Goal: Task Accomplishment & Management: Complete application form

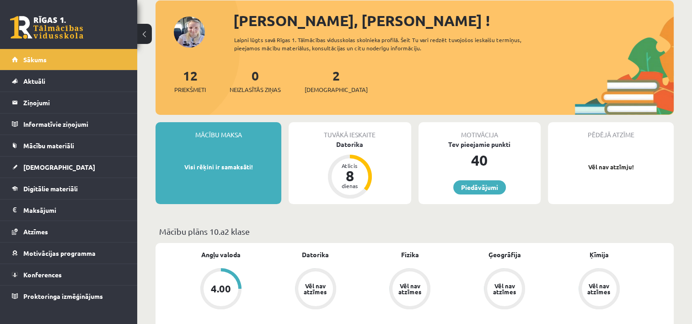
scroll to position [55, 0]
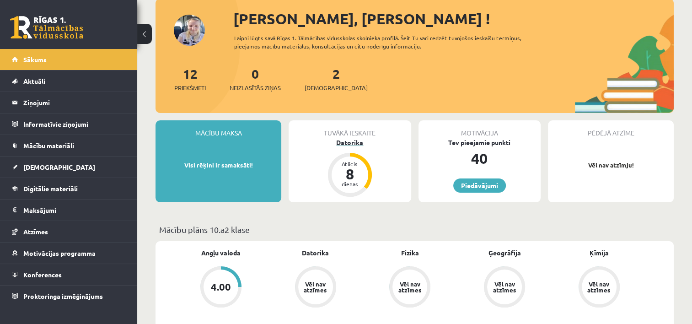
click at [354, 140] on div "Datorika" at bounding box center [349, 143] width 122 height 10
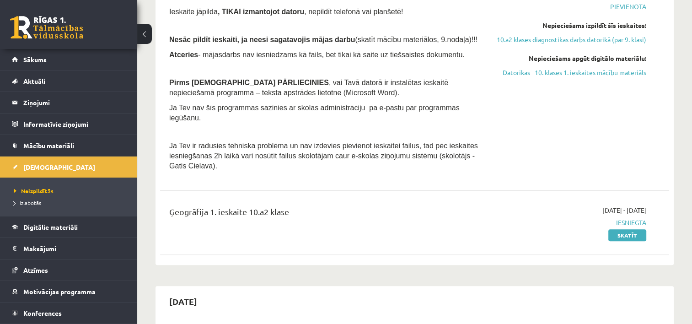
scroll to position [219, 0]
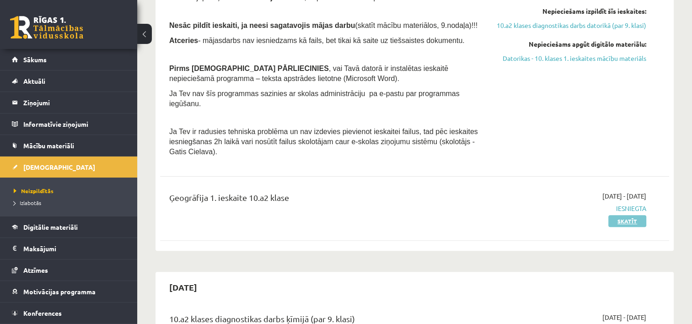
click at [625, 215] on link "Skatīt" at bounding box center [627, 221] width 38 height 12
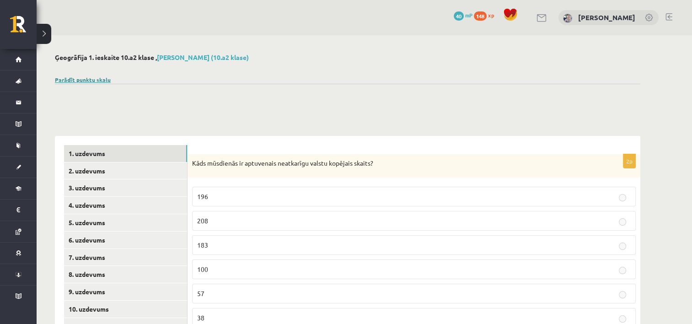
click at [83, 80] on link "Parādīt punktu skalu" at bounding box center [83, 79] width 56 height 7
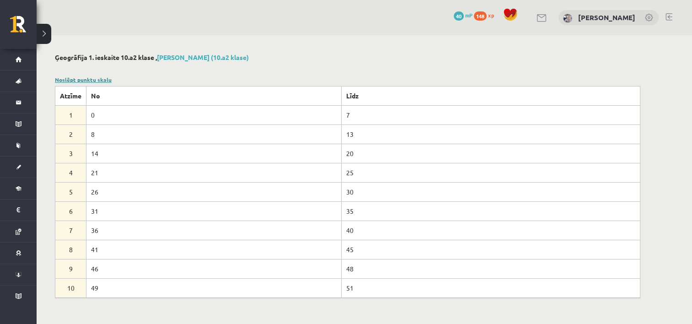
click at [83, 80] on link "Noslēpt punktu skalu" at bounding box center [83, 79] width 57 height 7
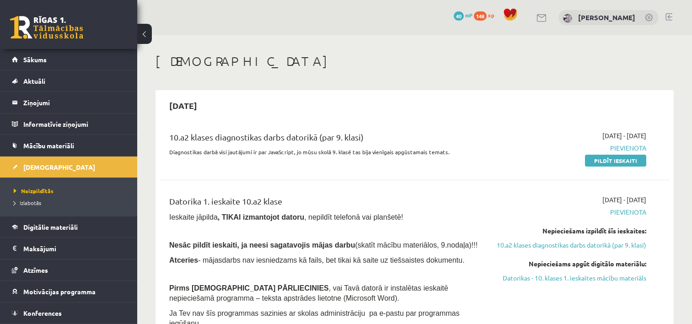
scroll to position [219, 0]
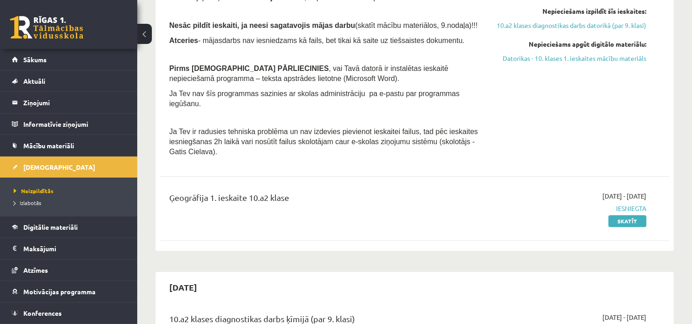
click at [251, 192] on div "Ģeogrāfija 1. ieskaite 10.a2 klase" at bounding box center [325, 199] width 313 height 17
click at [58, 65] on link "Sākums" at bounding box center [69, 59] width 114 height 21
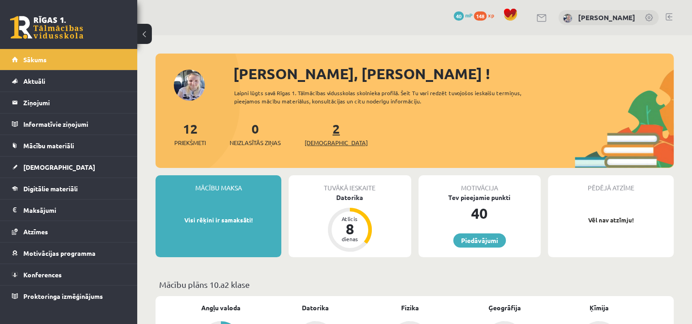
click at [313, 138] on span "[DEMOGRAPHIC_DATA]" at bounding box center [335, 142] width 63 height 9
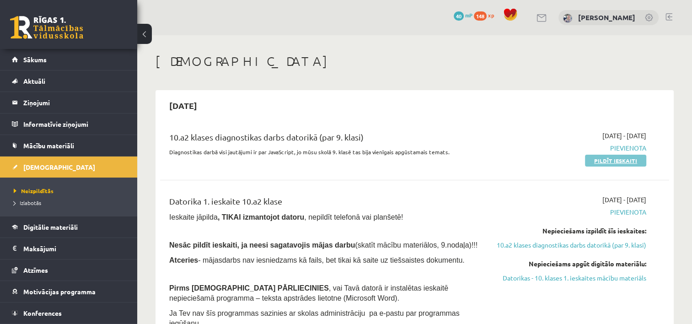
click at [622, 163] on link "Pildīt ieskaiti" at bounding box center [615, 160] width 61 height 12
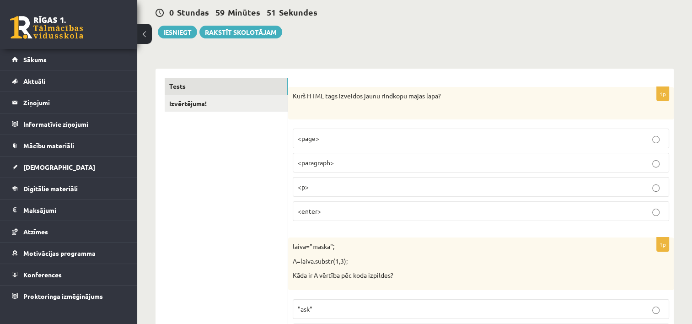
scroll to position [106, 0]
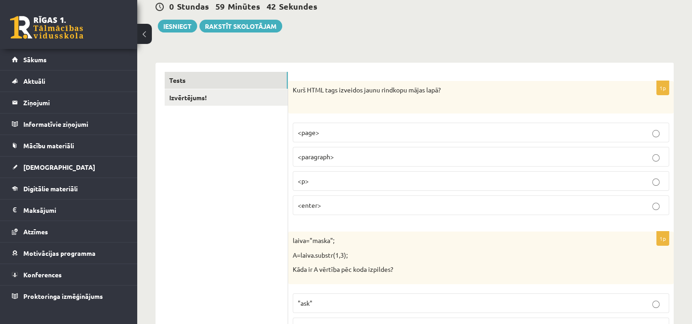
click at [310, 88] on p "Kurš HTML tags izveidos jaunu rindkopu mājas lapā?" at bounding box center [458, 94] width 330 height 18
copy p "Kurš HTML tags izveidos jaunu rindkopu mājas lapā?"
click at [492, 89] on p "Kurš HTML tags izveidos jaunu rindkopu mājas lapā?" at bounding box center [458, 94] width 330 height 18
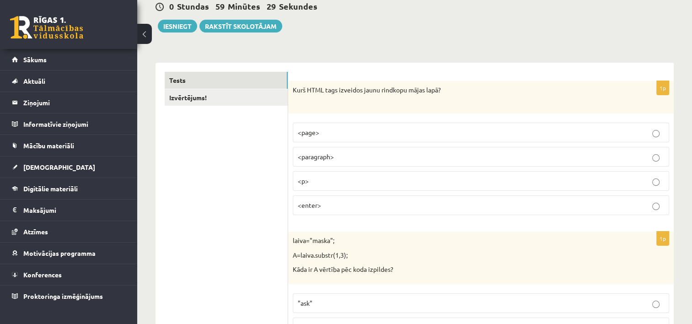
click at [499, 201] on p "<enter>" at bounding box center [481, 205] width 366 height 10
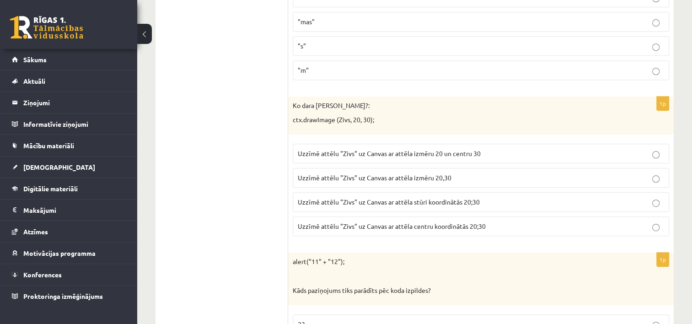
scroll to position [417, 0]
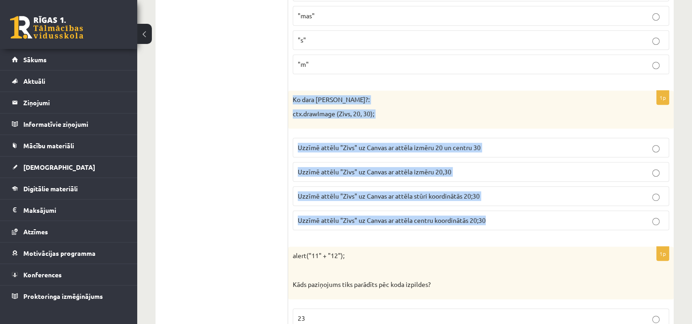
drag, startPoint x: 292, startPoint y: 93, endPoint x: 524, endPoint y: 225, distance: 266.7
click at [524, 225] on div "1p Ko dara koda rindiņa?: ctx.drawImage (Zivs, 20, 30); Uzzīmē attēlu "Zivs" uz…" at bounding box center [480, 164] width 385 height 147
copy div "Ko dara koda rindiņa?: ctx.drawImage (Zivs, 20, 30); Uzzīmē attēlu "Zivs" uz Ca…"
click at [537, 215] on p "Uzzīmē attēlu "Zivs" uz Canvas ar attēla centru koordinātās 20;30" at bounding box center [481, 220] width 366 height 10
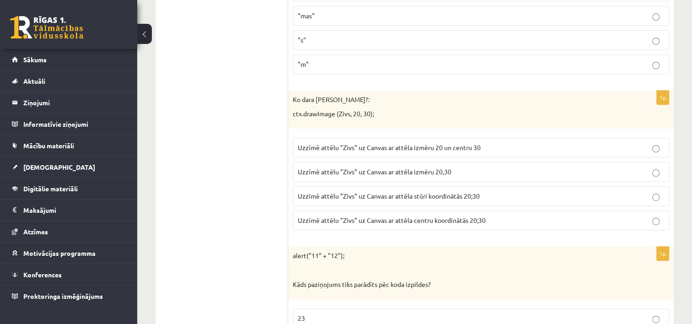
click at [421, 194] on span "Uzzīmē attēlu "Zivs" uz Canvas ar attēla stūri koordinātās 20;30" at bounding box center [389, 196] width 182 height 8
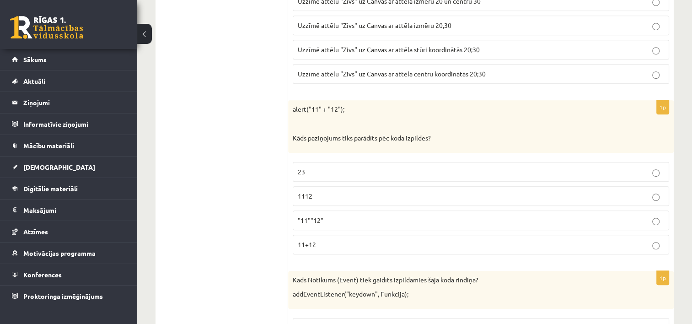
scroll to position [582, 0]
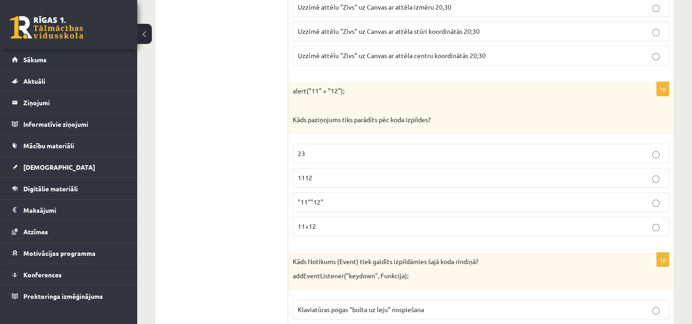
click at [447, 177] on p "1112" at bounding box center [481, 178] width 366 height 10
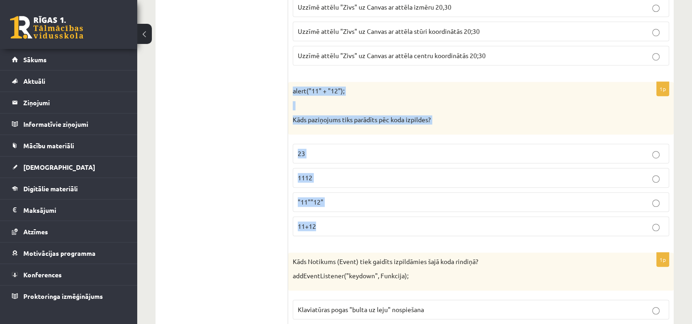
drag, startPoint x: 289, startPoint y: 82, endPoint x: 397, endPoint y: 224, distance: 178.2
click at [397, 224] on div "1p alert("11" + "12"); Kāds paziņojums tiks parādīts pēc koda izpildes? 23 1112…" at bounding box center [480, 162] width 385 height 161
copy div "alert("11" + "12"); Kāds paziņojums tiks parādīts pēc koda izpildes? 23 1112 "1…"
click at [423, 175] on p "1112" at bounding box center [481, 178] width 366 height 10
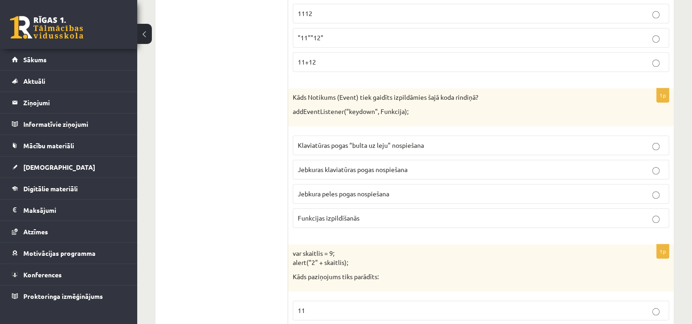
scroll to position [746, 0]
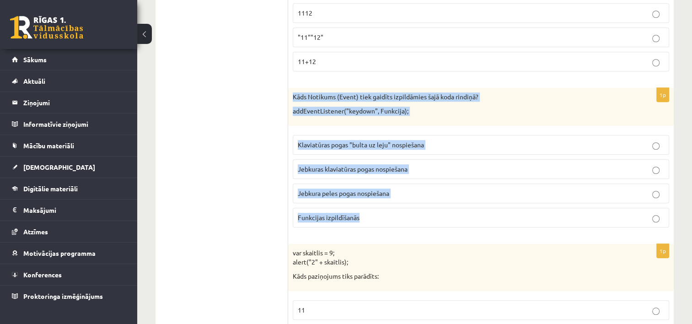
drag, startPoint x: 290, startPoint y: 90, endPoint x: 402, endPoint y: 212, distance: 165.3
click at [402, 212] on div "1p Kāds Notikums (Event) tiek gaidīts izpildāmies šajā koda rindiņā? addEventLi…" at bounding box center [480, 161] width 385 height 147
copy div "Kāds Notikums (Event) tiek gaidīts izpildāmies šajā koda rindiņā? addEventListe…"
click at [449, 220] on label "Funkcijas izpildīšanās" at bounding box center [481, 218] width 376 height 20
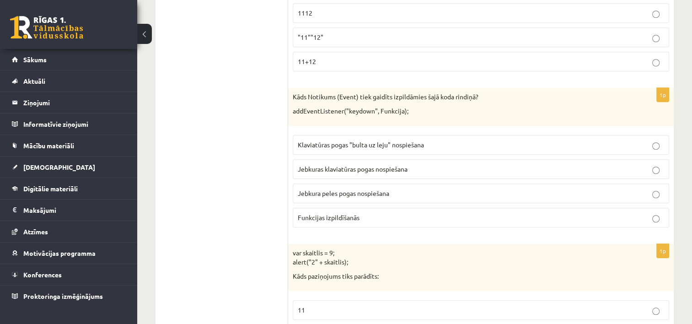
click at [366, 160] on label "Jebkuras klaviatūras pogas nospiešana" at bounding box center [481, 169] width 376 height 20
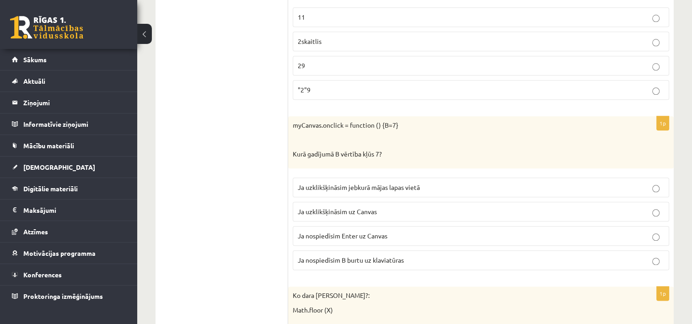
scroll to position [1057, 0]
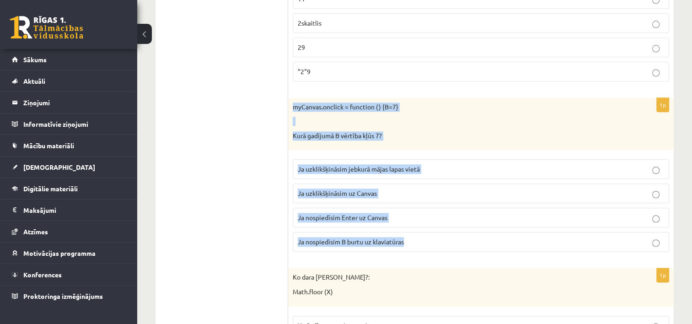
drag, startPoint x: 289, startPoint y: 99, endPoint x: 417, endPoint y: 230, distance: 183.3
click at [417, 230] on div "1p myCanvas.onclick = function () {B=7} Kurā gadījumā B vērtība kļūs 7? Ja uzkl…" at bounding box center [480, 178] width 385 height 161
copy div "myCanvas.onclick = function () {B=7} Kurā gadījumā B vērtība kļūs 7? Ja uzklikš…"
click at [428, 213] on p "Ja nospiedīsim Enter uz Canvas" at bounding box center [481, 218] width 366 height 10
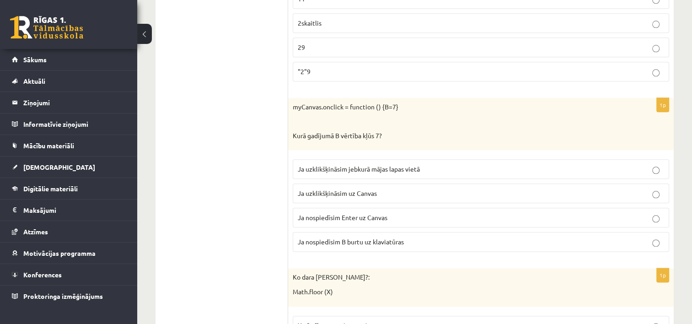
click at [344, 190] on span "Ja uzklikšķināsim uz Canvas" at bounding box center [337, 193] width 79 height 8
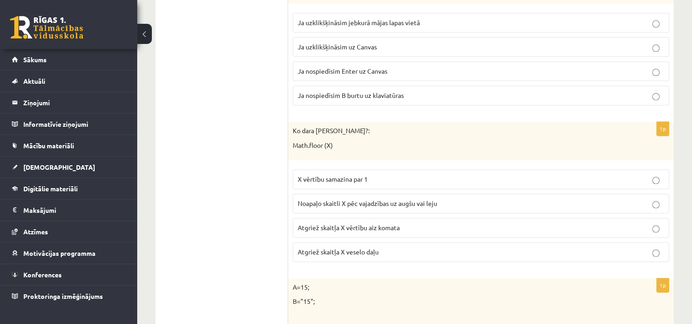
scroll to position [1222, 0]
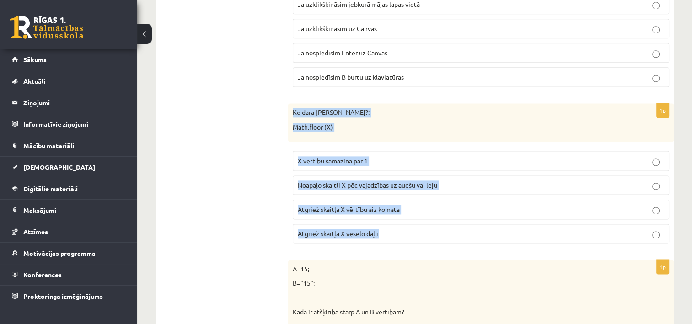
drag, startPoint x: 289, startPoint y: 106, endPoint x: 403, endPoint y: 235, distance: 172.3
click at [403, 235] on div "1p Ko dara koda rindiņa?: Math.floor (X) X vērtību samazina par 1 Noapaļo skait…" at bounding box center [480, 176] width 385 height 147
copy div "Ko dara koda rindiņa?: Math.floor (X) X vērtību samazina par 1 Noapaļo skaitli …"
click at [428, 229] on p "Atgriež skaitļa X veselo daļu" at bounding box center [481, 234] width 366 height 10
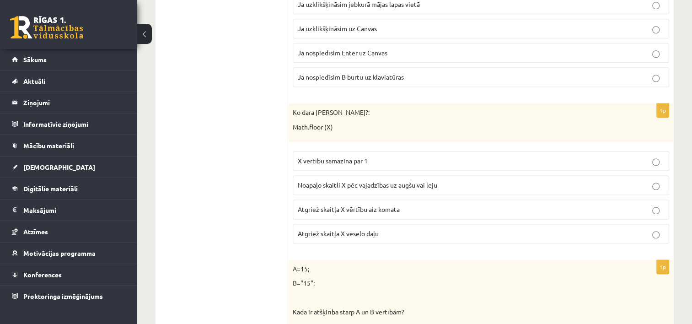
click at [399, 293] on p at bounding box center [458, 297] width 330 height 9
click at [410, 204] on p "Atgriež skaitļa X vērtību aiz komata" at bounding box center [481, 209] width 366 height 10
click at [410, 229] on p "Atgriež skaitļa X veselo daļu" at bounding box center [481, 234] width 366 height 10
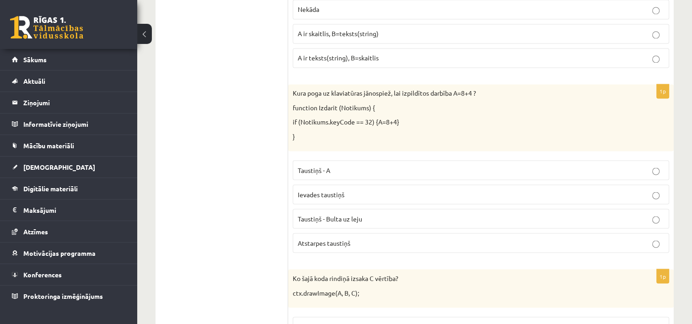
scroll to position [1587, 0]
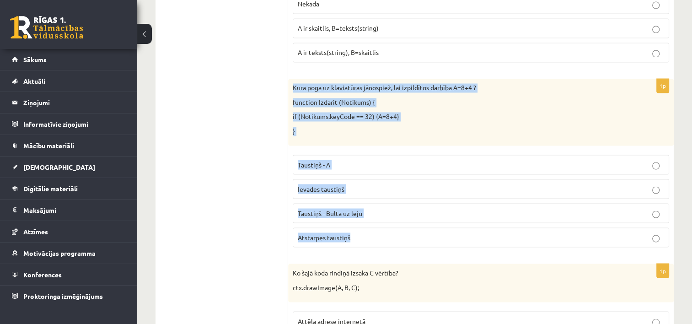
drag, startPoint x: 291, startPoint y: 77, endPoint x: 406, endPoint y: 229, distance: 190.2
click at [406, 229] on div "1p Kura poga uz klaviatūras jānospiež, lai izpildītos darbība A=8+4 ? function …" at bounding box center [480, 167] width 385 height 176
copy div "Kura poga uz klaviatūras jānospiež, lai izpildītos darbība A=8+4 ? function Izd…"
click at [431, 232] on p "Atstarpes taustiņš" at bounding box center [481, 237] width 366 height 10
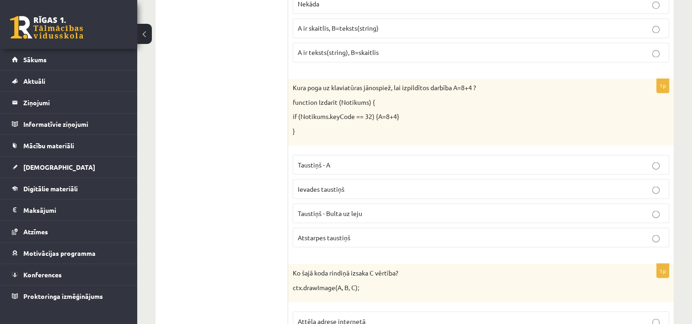
click at [454, 154] on label "Taustiņš - A" at bounding box center [481, 164] width 376 height 20
click at [394, 232] on p "Atstarpes taustiņš" at bounding box center [481, 237] width 366 height 10
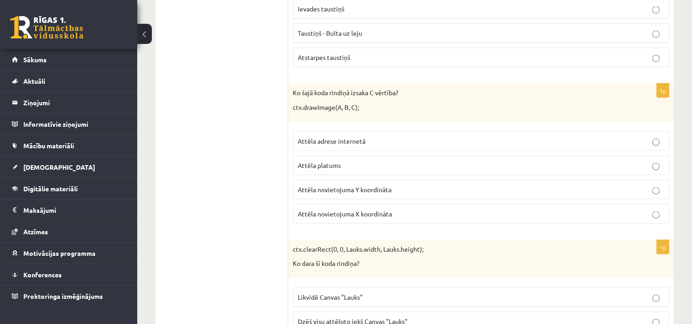
scroll to position [1770, 0]
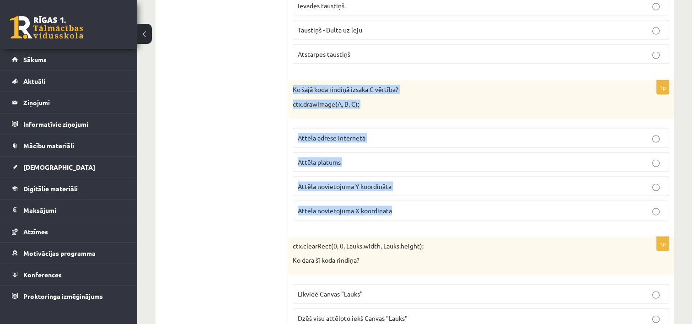
drag, startPoint x: 290, startPoint y: 78, endPoint x: 405, endPoint y: 194, distance: 162.9
click at [405, 194] on div "1p Ko šajā koda rindiņā izsaka C vērtība? ctx.drawImage(A, B, C); Attēla adrese…" at bounding box center [480, 153] width 385 height 147
copy div "Ko šajā koda rindiņā izsaka C vērtība? ctx.drawImage(A, B, C); Attēla adrese in…"
click at [445, 181] on p "Attēla novietojuma Y koordināta" at bounding box center [481, 186] width 366 height 10
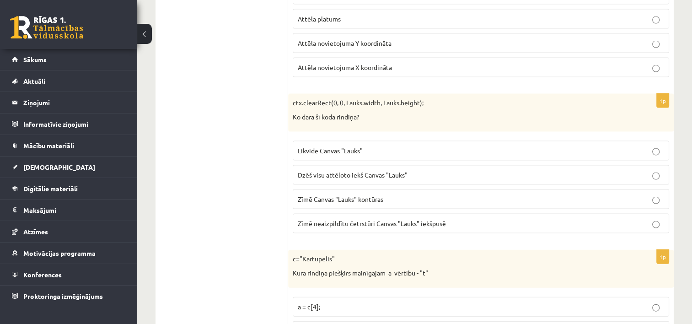
scroll to position [1917, 0]
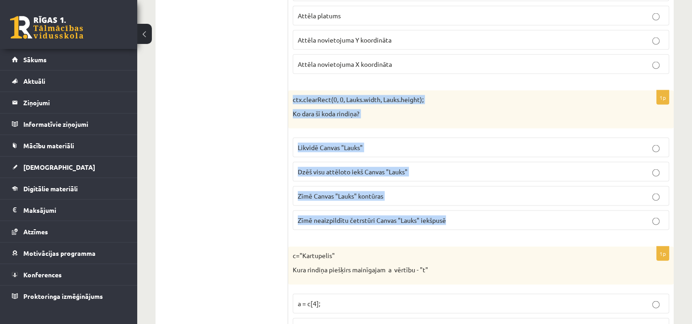
drag, startPoint x: 292, startPoint y: 90, endPoint x: 448, endPoint y: 214, distance: 200.1
click at [448, 214] on div "1p ctx.clearRect(0, 0, Lauks.width, Lauks.height); Ko dara šī koda rindiņa? Lik…" at bounding box center [480, 164] width 385 height 147
copy div "ctx.clearRect(0, 0, Lauks.width, Lauks.height); Ko dara šī koda rindiņa? Likvid…"
click at [614, 197] on label "Zīmē Canvas "Lauks" kontūras" at bounding box center [481, 196] width 376 height 20
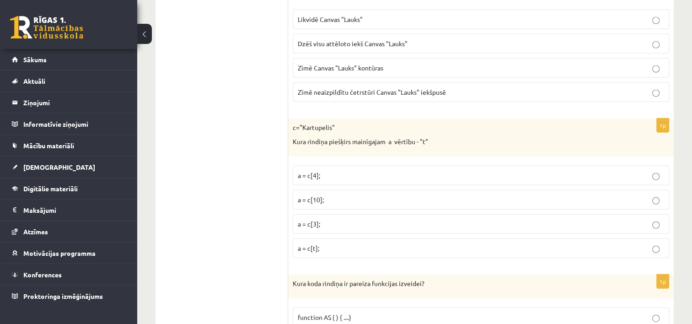
scroll to position [2063, 0]
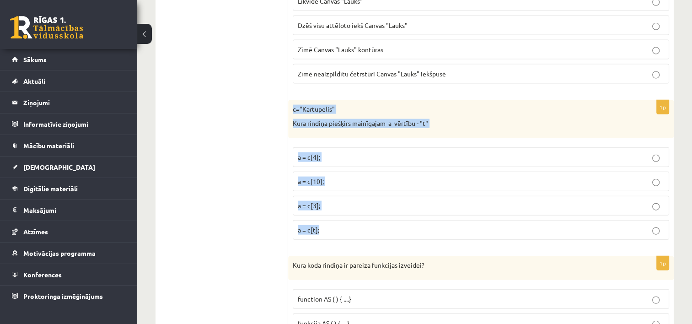
drag, startPoint x: 292, startPoint y: 95, endPoint x: 415, endPoint y: 216, distance: 172.9
click at [415, 216] on div "1p c="Kartupelis" Kura rindiņa piešķirs mainīgajam a vērtību - "t" a = c[4]; a …" at bounding box center [480, 173] width 385 height 147
copy div "c="Kartupelis" Kura rindiņa piešķirs mainīgajam a vērtību - "t" a = c[4]; a = c…"
click at [407, 201] on p "a = c[3];" at bounding box center [481, 206] width 366 height 10
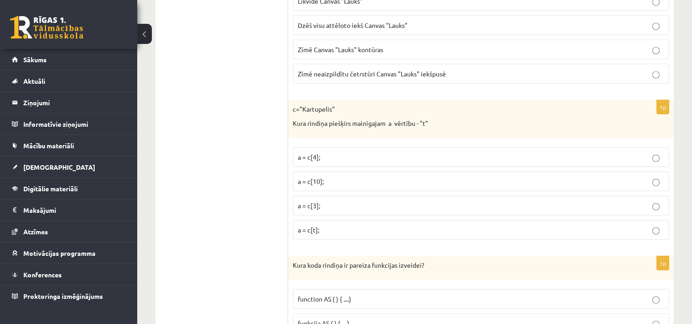
click at [407, 201] on p "a = c[3];" at bounding box center [481, 206] width 366 height 10
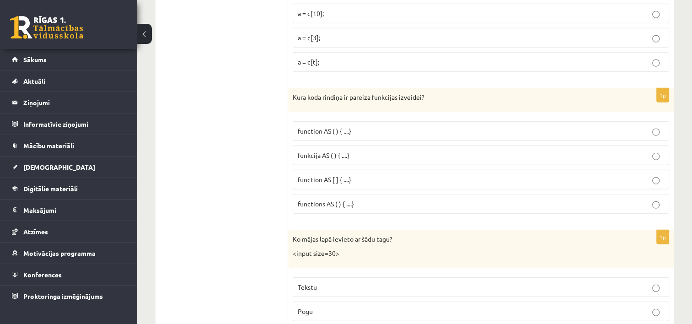
scroll to position [2233, 0]
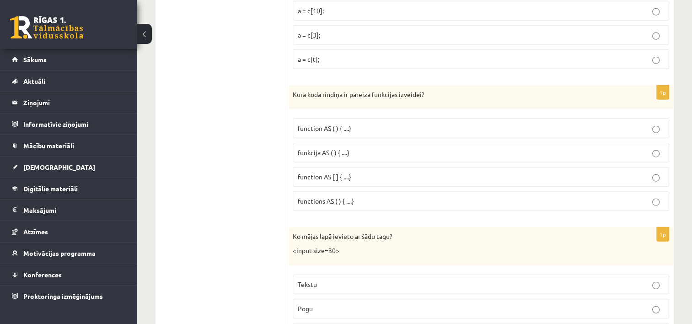
click at [652, 123] on p "function AS ( ) { ....}" at bounding box center [481, 128] width 366 height 10
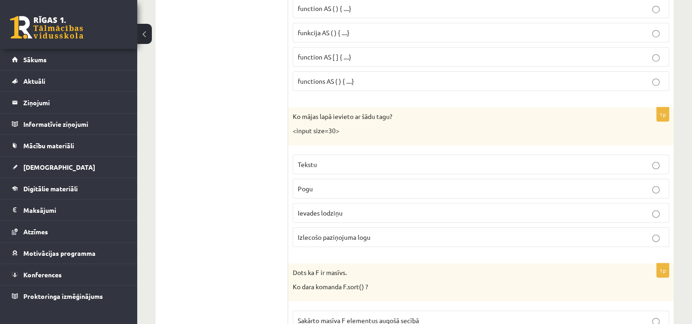
scroll to position [2361, 0]
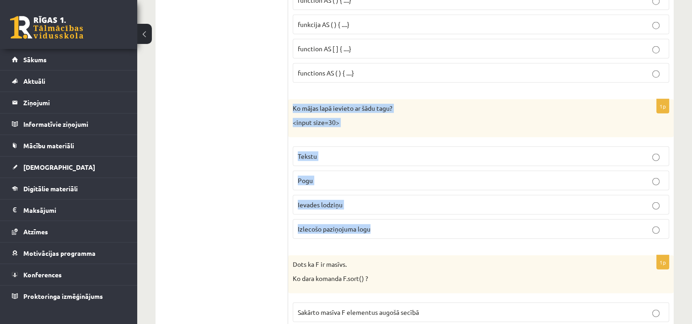
drag, startPoint x: 292, startPoint y: 92, endPoint x: 390, endPoint y: 213, distance: 155.6
click at [390, 213] on div "1p Ko mājas lapā ievieto ar šādu tagu? <input size=30> Tekstu Pogu Ievades lodz…" at bounding box center [480, 172] width 385 height 147
click at [408, 177] on label "Pogu" at bounding box center [481, 180] width 376 height 20
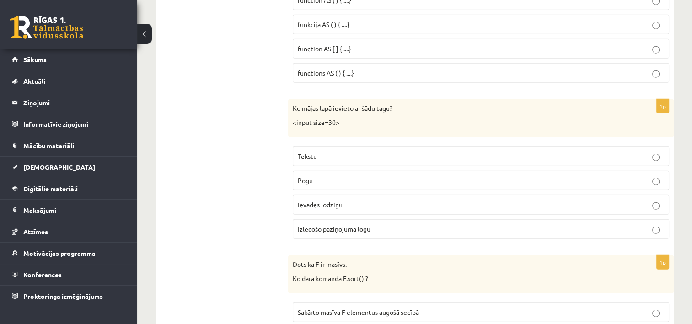
click at [568, 198] on label "Ievades lodziņu" at bounding box center [481, 205] width 376 height 20
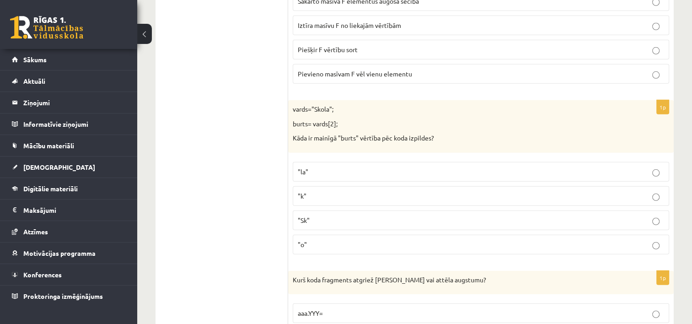
scroll to position [2690, 0]
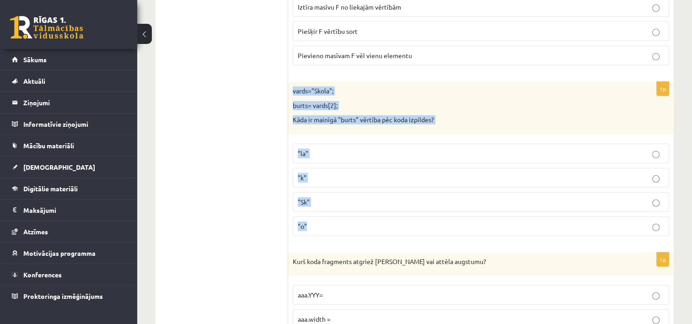
drag, startPoint x: 293, startPoint y: 77, endPoint x: 435, endPoint y: 218, distance: 200.7
click at [435, 218] on div "1p vards="Skola"; burts= vards[2]; Kāda ir mainīgā "burts" vērtība pēc koda izp…" at bounding box center [480, 162] width 385 height 161
click at [455, 197] on p ""Sk"" at bounding box center [481, 202] width 366 height 10
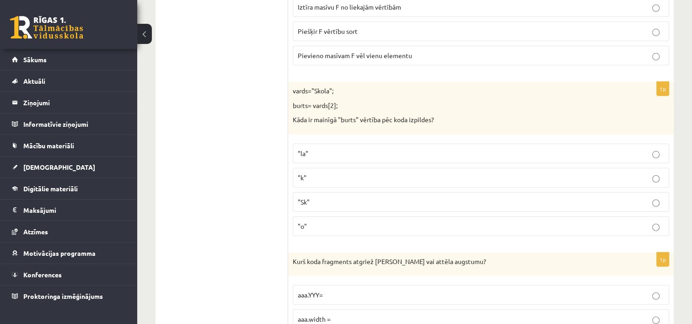
click at [598, 202] on fieldset ""la" "k" "Sk" "o"" at bounding box center [481, 189] width 376 height 100
click at [653, 168] on label ""k"" at bounding box center [481, 178] width 376 height 20
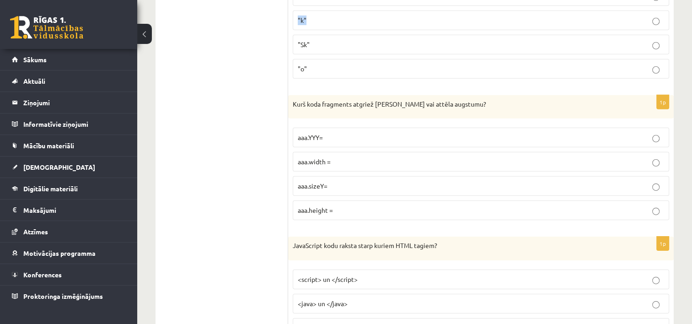
scroll to position [2855, 0]
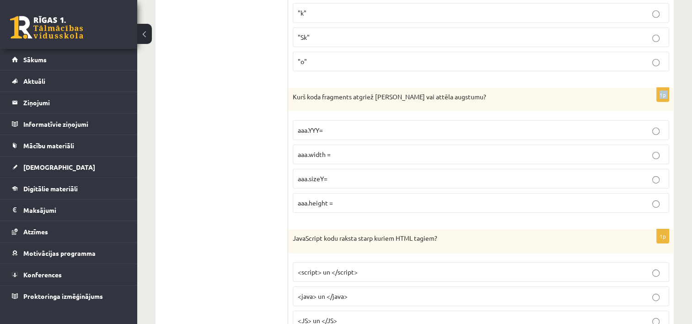
drag, startPoint x: 292, startPoint y: 80, endPoint x: 331, endPoint y: 54, distance: 47.4
click at [347, 198] on p "aaa.height =" at bounding box center [481, 203] width 366 height 10
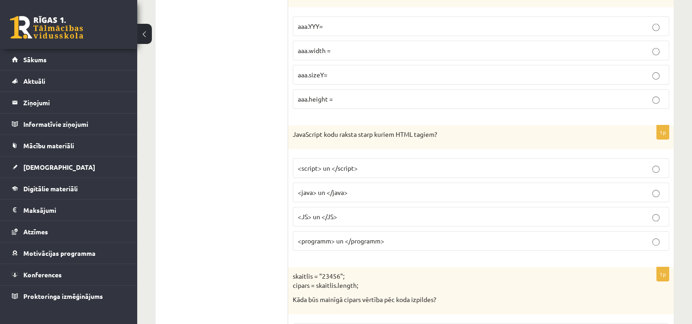
scroll to position [2965, 0]
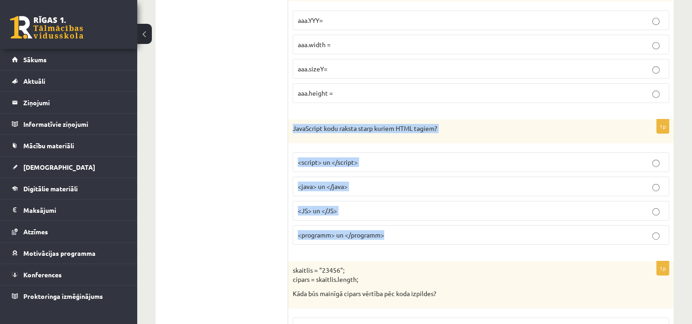
drag, startPoint x: 289, startPoint y: 117, endPoint x: 428, endPoint y: 225, distance: 175.9
click at [428, 225] on div "1p JavaScript kodu raksta starp kuriem HTML tagiem? <script> un </script> <java…" at bounding box center [480, 185] width 385 height 133
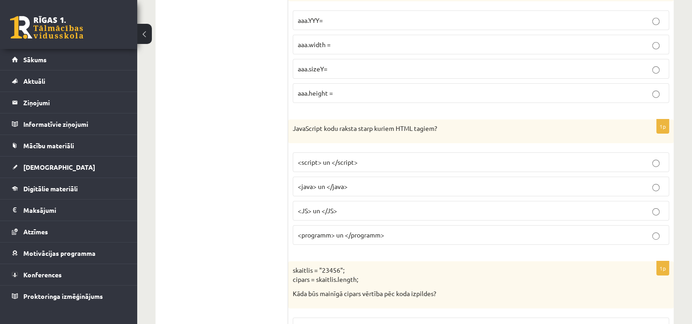
click at [488, 154] on label "<script> un </script>" at bounding box center [481, 162] width 376 height 20
click at [602, 288] on div "skaitlis = "23456"; cipars = skaitlis.length; Kāda būs mainīgā cipars vērtība p…" at bounding box center [480, 284] width 385 height 47
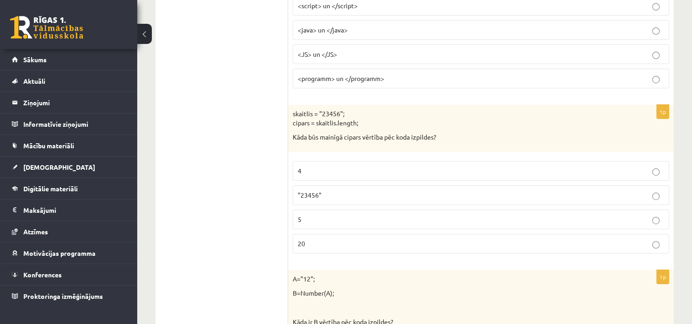
scroll to position [3129, 0]
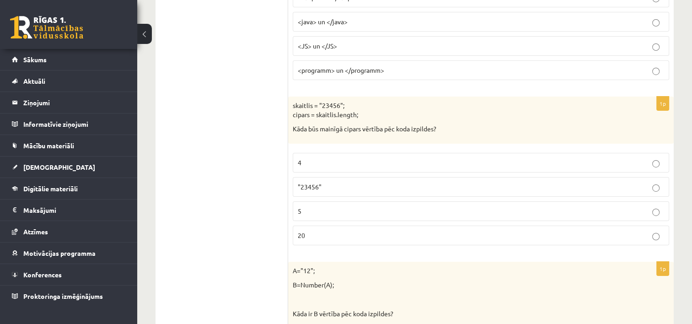
click at [323, 182] on p ""23456"" at bounding box center [481, 187] width 366 height 10
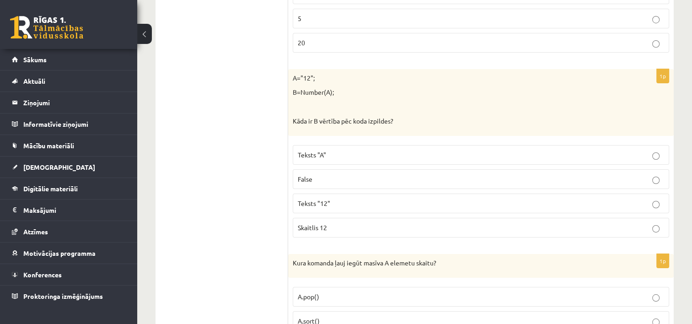
scroll to position [3330, 0]
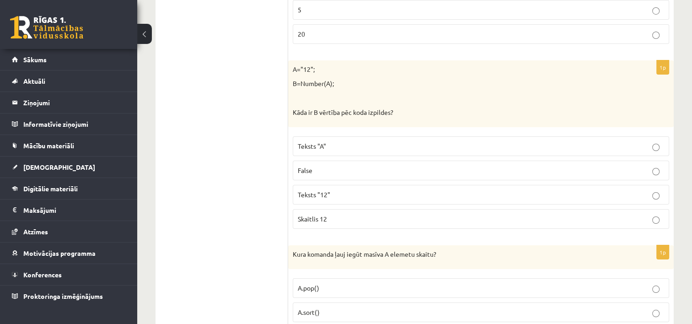
click at [528, 185] on label "Teksts "12"" at bounding box center [481, 195] width 376 height 20
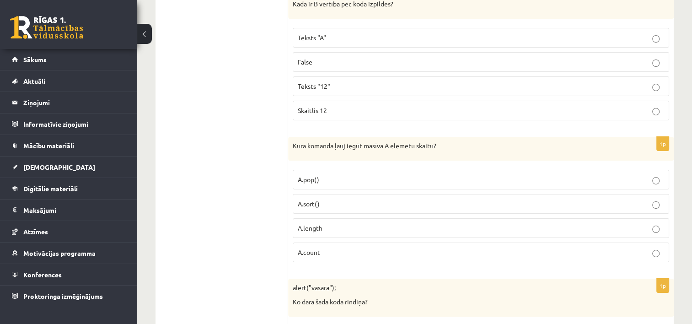
scroll to position [3440, 0]
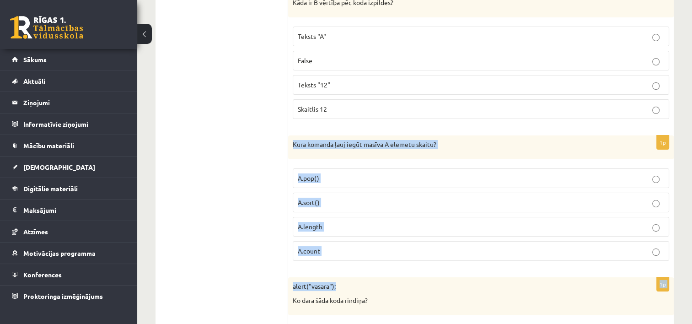
drag, startPoint x: 288, startPoint y: 125, endPoint x: 389, endPoint y: 256, distance: 164.8
drag, startPoint x: 277, startPoint y: 118, endPoint x: 289, endPoint y: 125, distance: 14.5
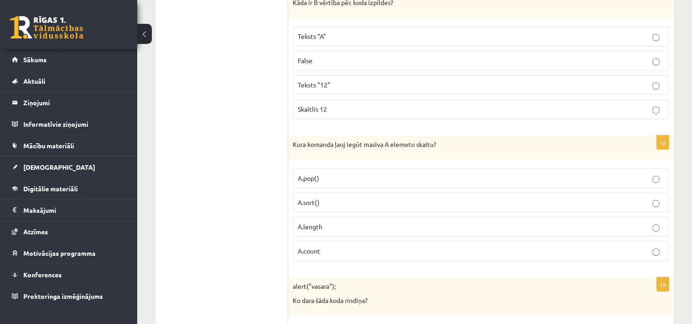
click at [303, 140] on p "Kura komanda ļauj iegūt masīva A elemetu skaitu?" at bounding box center [458, 144] width 330 height 9
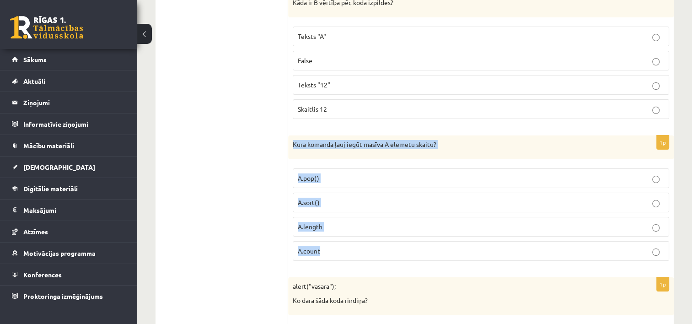
drag, startPoint x: 291, startPoint y: 128, endPoint x: 347, endPoint y: 230, distance: 116.8
click at [347, 230] on div "1p Kura komanda ļauj iegūt masīva A elemetu skaitu? A.pop() A.sort() A.length A…" at bounding box center [480, 201] width 385 height 133
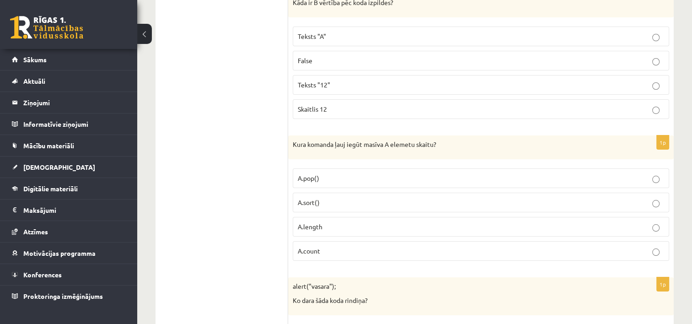
click at [351, 222] on p "A.length" at bounding box center [481, 227] width 366 height 10
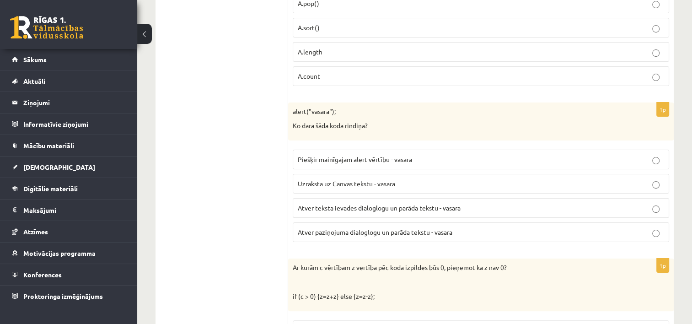
scroll to position [3623, 0]
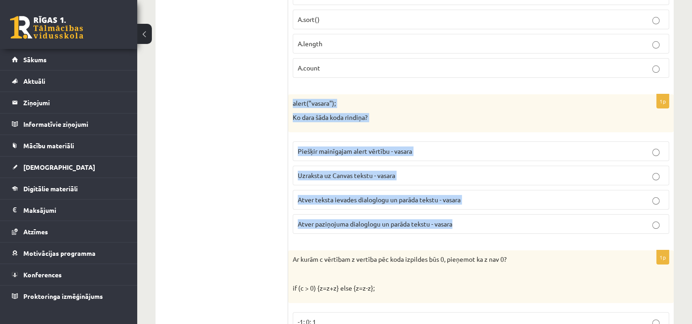
drag, startPoint x: 288, startPoint y: 84, endPoint x: 474, endPoint y: 201, distance: 219.1
click at [474, 201] on div "1p alert("vasara"); Ko dara šāda koda rindiņa? Piešķir mainīgajam alert vērtību…" at bounding box center [480, 167] width 385 height 147
click at [485, 195] on p "Atver teksta ievades dialoglogu un parāda tekstu - vasara" at bounding box center [481, 200] width 366 height 10
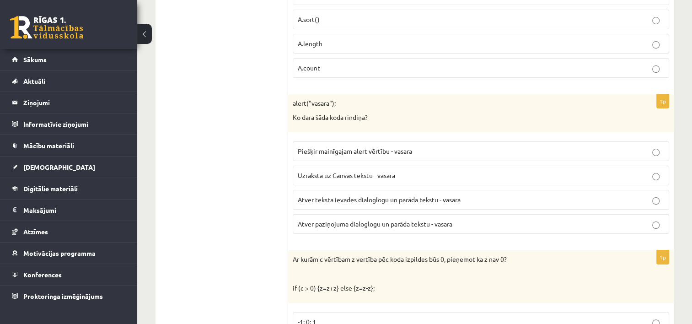
click at [581, 194] on fieldset "Piešķir mainīgajam alert vērtību - vasara Uzraksta uz Canvas tekstu - vasara At…" at bounding box center [481, 187] width 376 height 100
click at [559, 219] on p "Atver paziņojuma dialoglogu un parāda tekstu - vasara" at bounding box center [481, 224] width 366 height 10
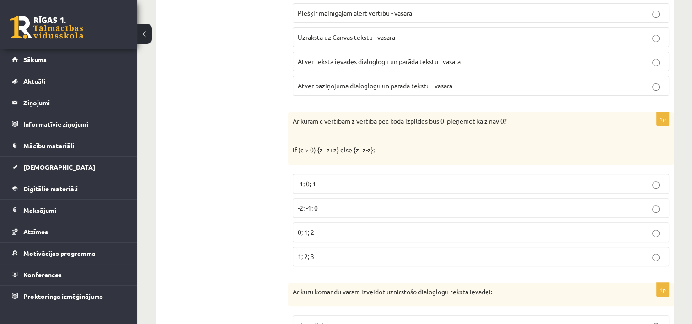
scroll to position [3769, 0]
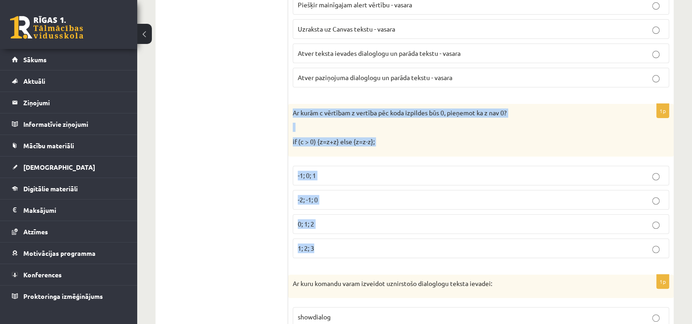
drag, startPoint x: 299, startPoint y: 91, endPoint x: 422, endPoint y: 236, distance: 190.0
click at [422, 236] on div "1p Ar kurām c vērtībam z vertība pēc koda izpildes būs 0, pieņemot ka z nav 0? …" at bounding box center [480, 184] width 385 height 161
click at [500, 214] on label "0; 1; 2" at bounding box center [481, 224] width 376 height 20
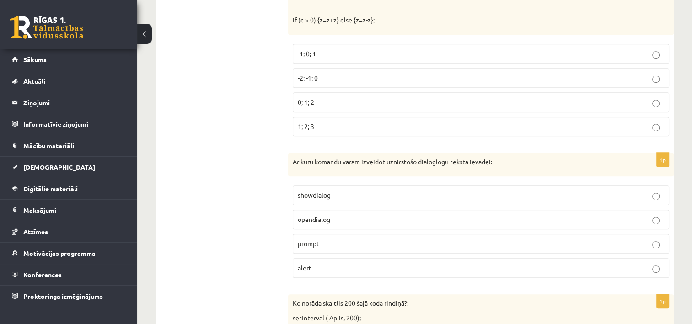
scroll to position [3897, 0]
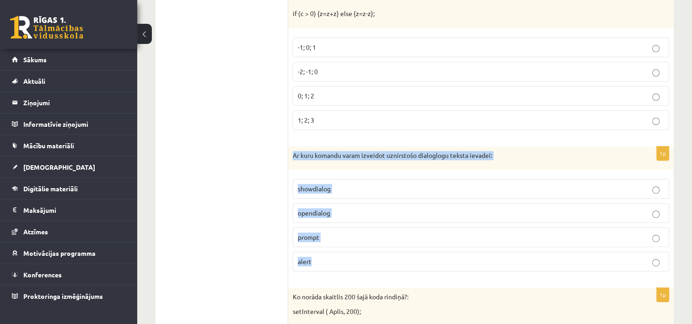
drag, startPoint x: 291, startPoint y: 135, endPoint x: 358, endPoint y: 241, distance: 125.2
click at [358, 241] on div "1p Ar kuru komandu varam izveidot uznirstošo dialoglogu teksta ievadei: showdia…" at bounding box center [480, 212] width 385 height 133
click at [373, 208] on fieldset "showdialog opendialog prompt alert" at bounding box center [481, 224] width 376 height 100
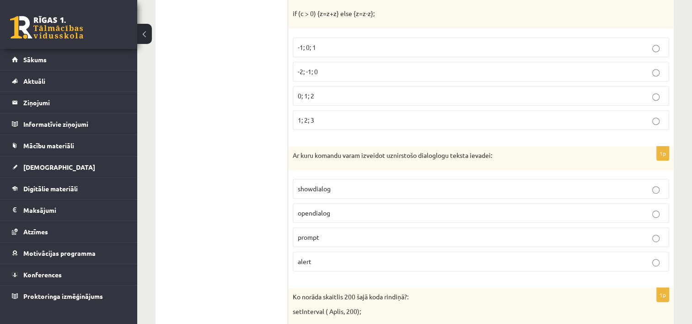
click at [635, 207] on fieldset "showdialog opendialog prompt alert" at bounding box center [481, 224] width 376 height 100
click at [636, 232] on p "prompt" at bounding box center [481, 237] width 366 height 10
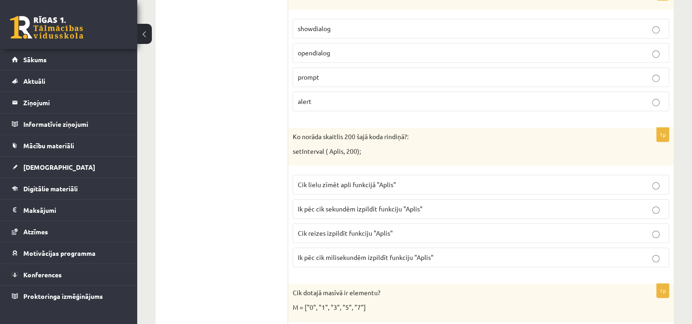
scroll to position [4062, 0]
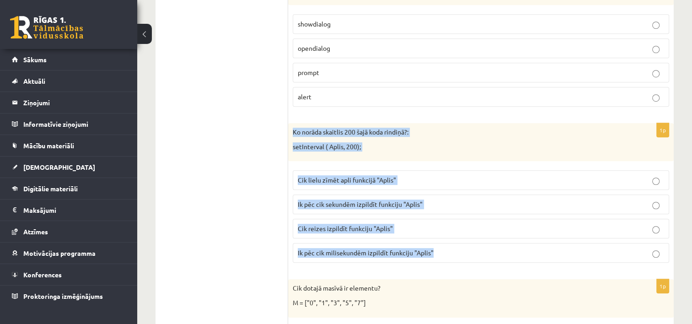
drag, startPoint x: 290, startPoint y: 108, endPoint x: 445, endPoint y: 237, distance: 201.8
click at [445, 237] on div "1p Ko norāda skaitlis 200 šajā koda rindiņā?: setInterval ( Aplis, 200); Cik li…" at bounding box center [480, 196] width 385 height 147
click at [467, 224] on p "Cik reizes izpildīt funkciju "Aplis"" at bounding box center [481, 229] width 366 height 10
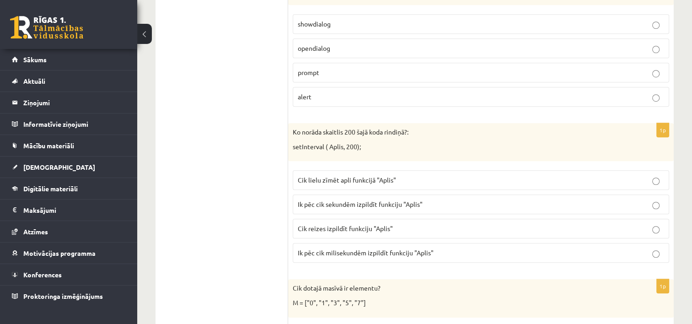
click at [620, 224] on p "Cik reizes izpildīt funkciju "Aplis"" at bounding box center [481, 229] width 366 height 10
click at [607, 243] on label "Ik pēc cik milisekundēm izpildīt funkciju "Aplis"" at bounding box center [481, 253] width 376 height 20
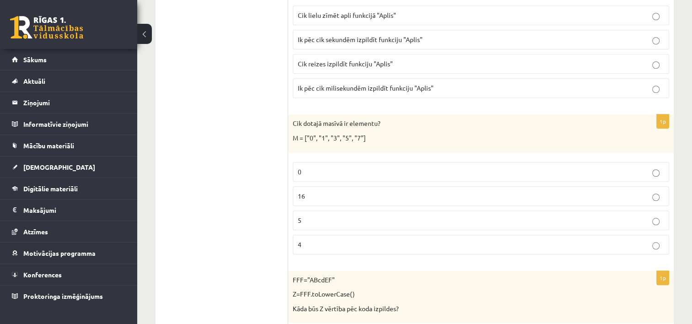
scroll to position [4245, 0]
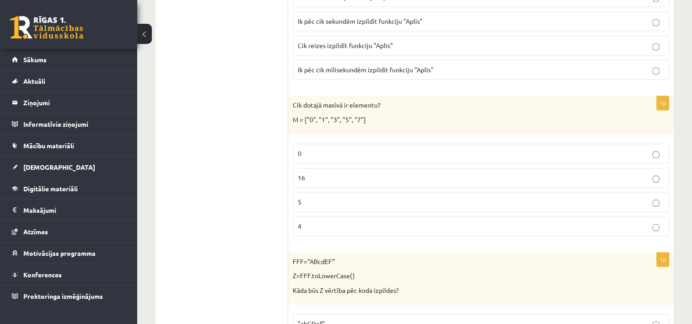
click at [652, 192] on label "5" at bounding box center [481, 202] width 376 height 20
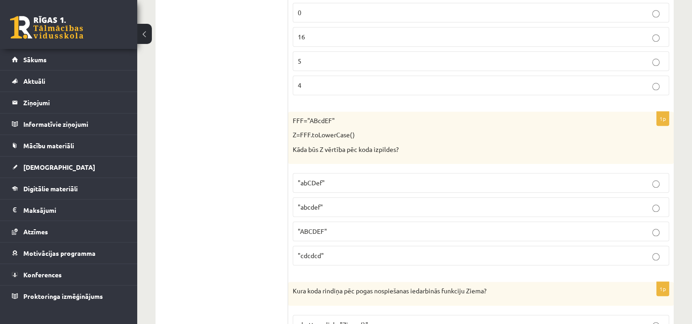
scroll to position [4391, 0]
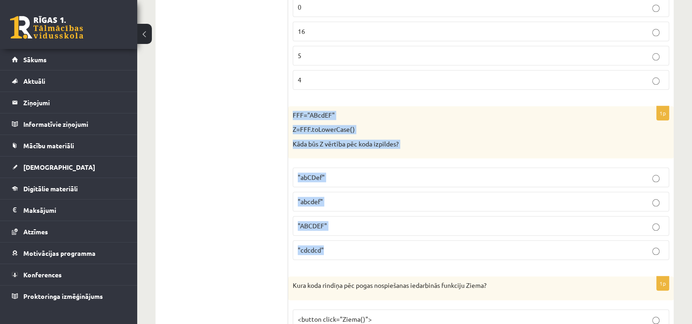
drag, startPoint x: 293, startPoint y: 91, endPoint x: 377, endPoint y: 234, distance: 165.8
click at [377, 234] on div "1p FFF="ABcdEF" Z=FFF.toLowerCase() Kāda būs Z vērtība pēc koda izpildes? "abCD…" at bounding box center [480, 186] width 385 height 161
click at [398, 221] on p ""ABCDEF"" at bounding box center [481, 226] width 366 height 10
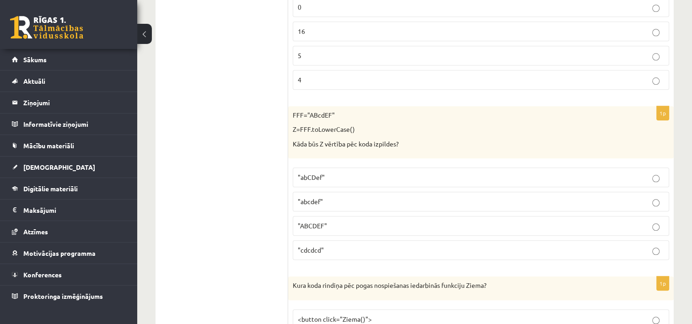
click at [423, 197] on p ""abcdef"" at bounding box center [481, 202] width 366 height 10
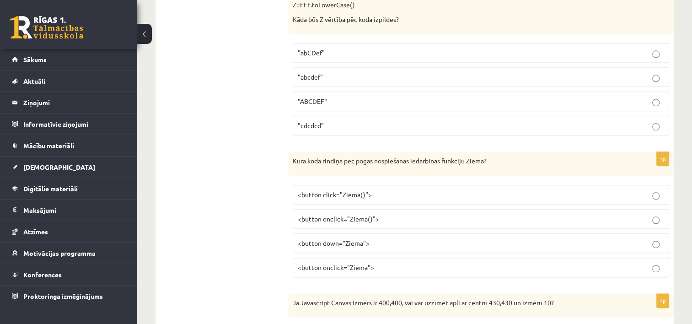
scroll to position [4519, 0]
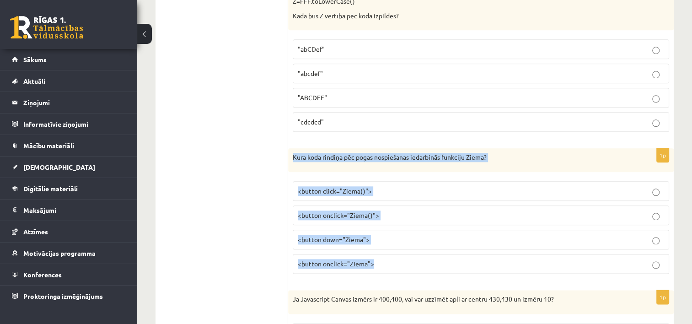
drag, startPoint x: 289, startPoint y: 136, endPoint x: 411, endPoint y: 247, distance: 164.7
click at [411, 247] on div "1p Kura koda rindiņa pēc pogas nospiešanas iedarbinās funkciju Ziema? <button c…" at bounding box center [480, 214] width 385 height 133
click at [426, 234] on p "<button down="Ziema">" at bounding box center [481, 239] width 366 height 10
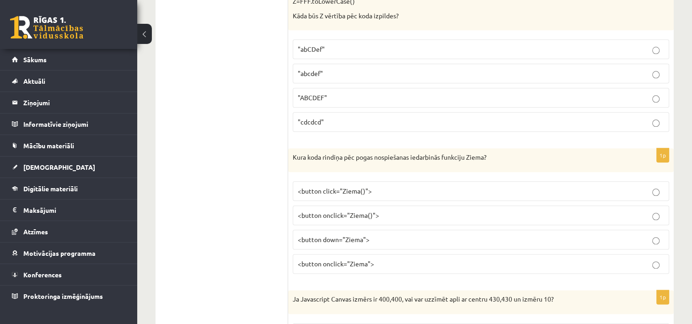
click at [396, 291] on div "Ja Javascript Canvas izmērs ir 400,400, vai var uzzīmēt apli ar centru 430,430 …" at bounding box center [480, 302] width 385 height 24
click at [457, 205] on label "<button onclick="Ziema()">" at bounding box center [481, 215] width 376 height 20
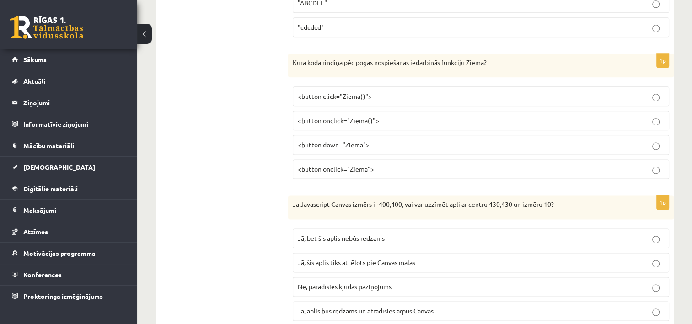
scroll to position [4623, 0]
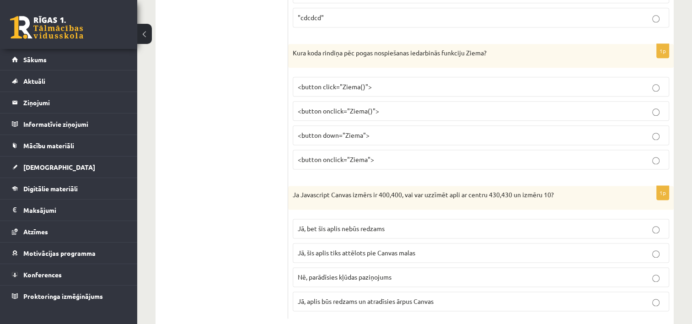
click at [653, 243] on label "Jā, šis aplis tiks attēlots pie Canvas malas" at bounding box center [481, 253] width 376 height 20
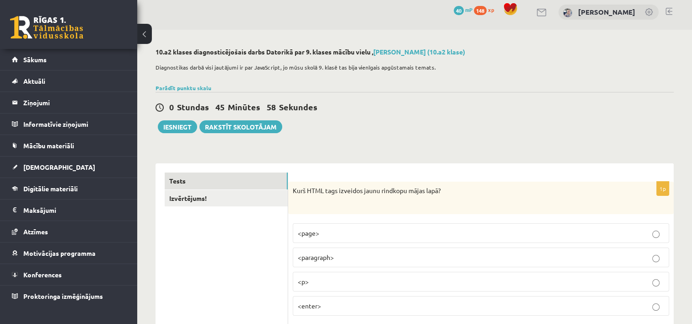
scroll to position [0, 0]
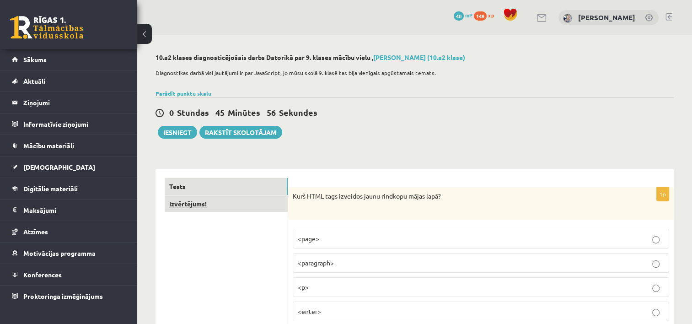
click at [201, 203] on link "Izvērtējums!" at bounding box center [226, 203] width 123 height 17
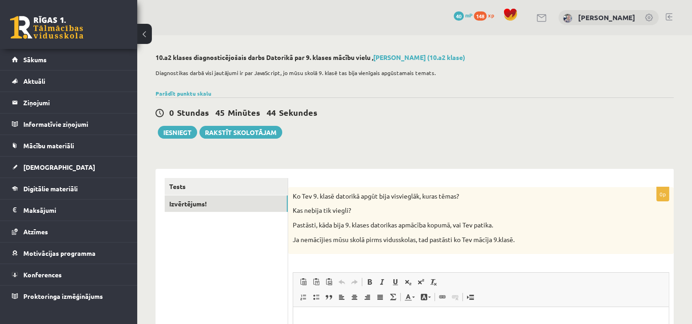
click at [526, 232] on div "Ko Tev 9. klasē datorikā apgūt bija visvieglāk, kuras tēmas? Kas nebija tik vie…" at bounding box center [480, 220] width 385 height 67
click at [185, 135] on button "Iesniegt" at bounding box center [177, 132] width 39 height 13
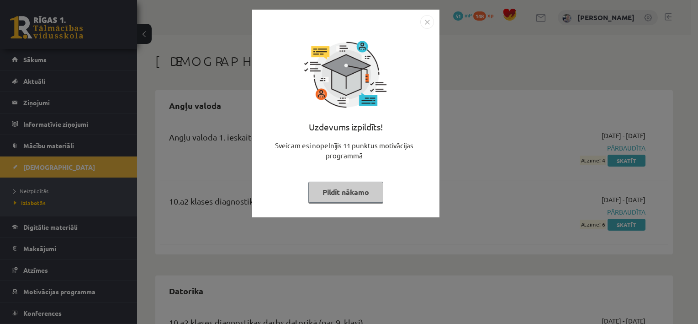
click at [329, 194] on button "Pildīt nākamo" at bounding box center [346, 191] width 75 height 21
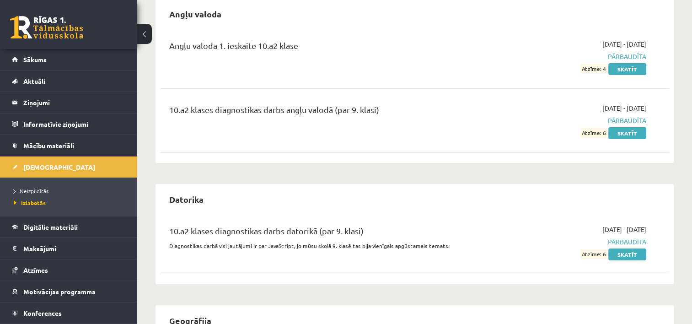
scroll to position [90, 0]
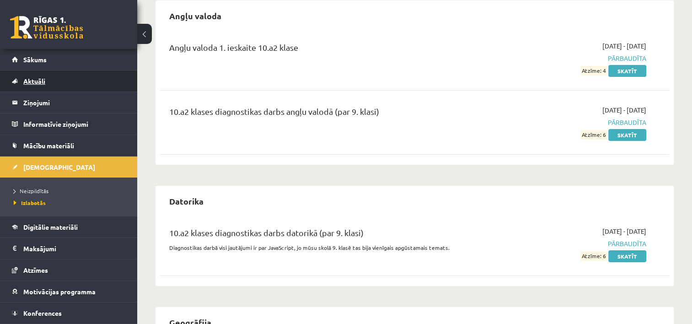
click at [35, 74] on link "Aktuāli" at bounding box center [69, 80] width 114 height 21
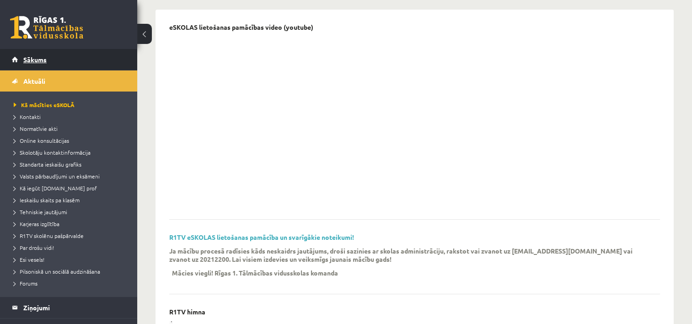
click at [47, 55] on link "Sākums" at bounding box center [69, 59] width 114 height 21
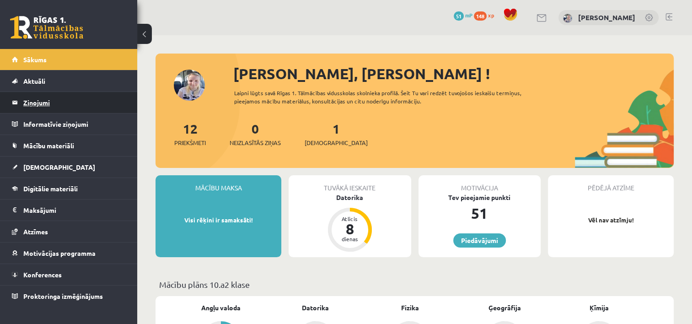
click at [59, 110] on legend "Ziņojumi 0" at bounding box center [74, 102] width 102 height 21
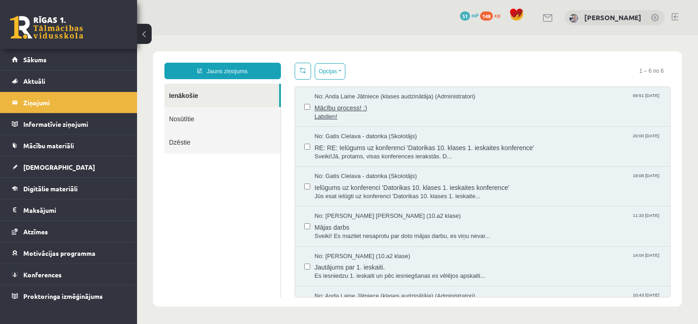
click at [372, 103] on span "Mācību process! :)" at bounding box center [488, 106] width 347 height 11
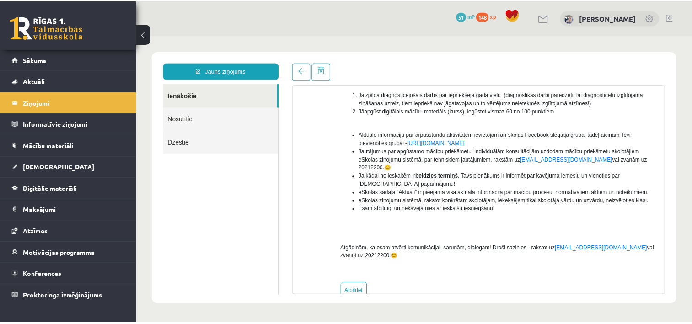
scroll to position [159, 0]
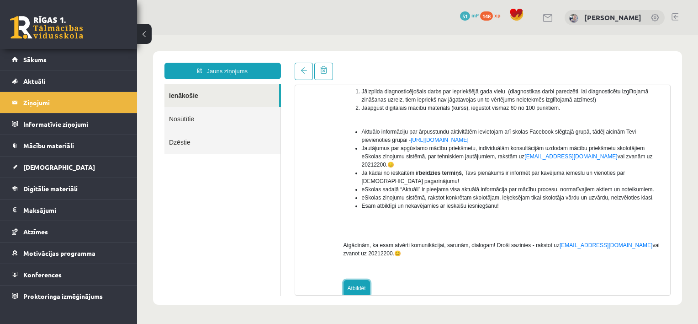
click at [360, 280] on link "Atbildēt" at bounding box center [357, 288] width 27 height 16
type input "**********"
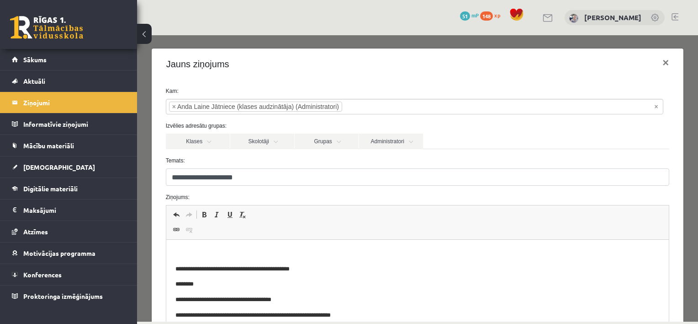
click at [367, 254] on p "Bagātinātā teksta redaktors, wiswyg-editor-47024988785840-1757328604-191" at bounding box center [417, 254] width 485 height 10
click at [124, 63] on link "Sākums" at bounding box center [69, 59] width 114 height 21
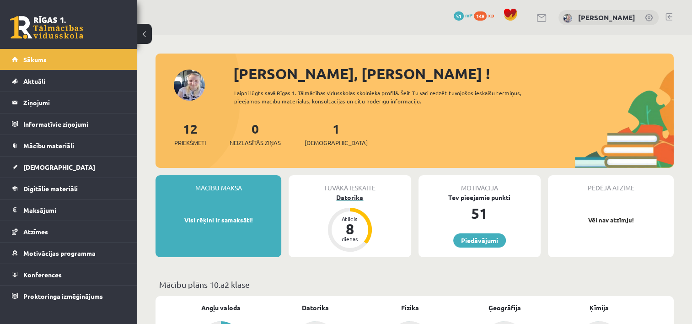
click at [340, 199] on div "Datorika" at bounding box center [349, 197] width 122 height 10
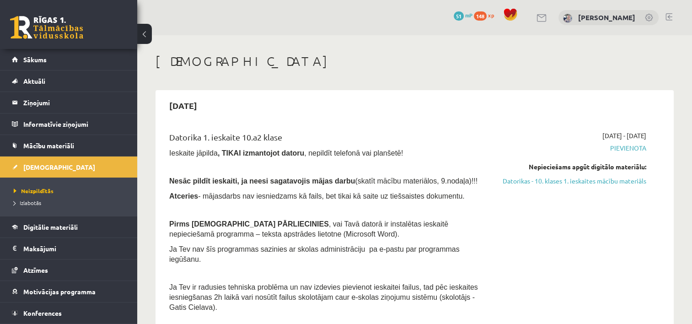
click at [340, 199] on span "Atceries - mājasdarbs nav iesniedzams kā fails, bet tikai kā saite uz tiešsaist…" at bounding box center [316, 196] width 295 height 8
click at [80, 63] on link "Sākums" at bounding box center [69, 59] width 114 height 21
